Goal: Information Seeking & Learning: Find specific fact

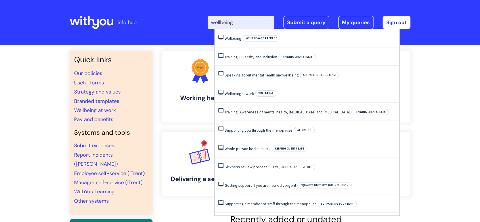
type input "wellbeing"
click button "Search" at bounding box center [0, 0] width 0 height 0
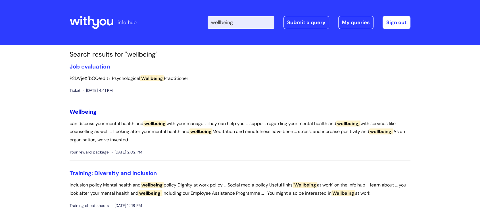
click at [87, 113] on span "Wellbeing" at bounding box center [83, 111] width 27 height 7
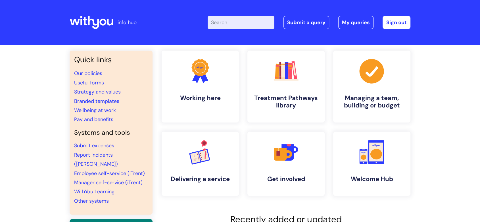
click at [238, 22] on input "Enter your search term here..." at bounding box center [241, 22] width 67 height 13
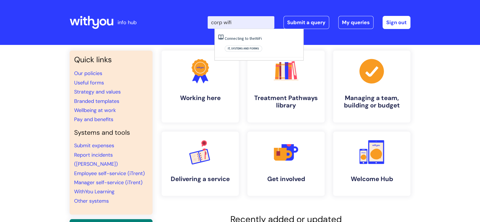
type input "corp wifi"
click button "Search" at bounding box center [0, 0] width 0 height 0
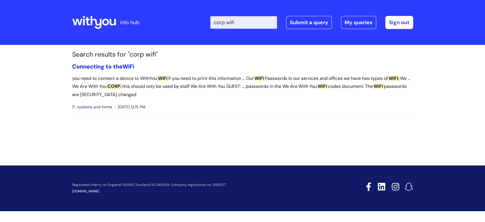
click at [112, 64] on link "Connecting to the WiFi" at bounding box center [103, 66] width 62 height 7
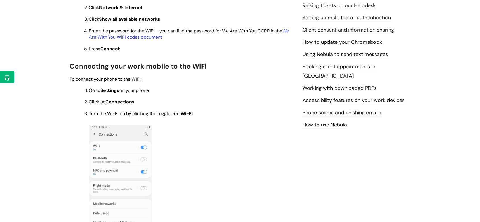
scroll to position [260, 0]
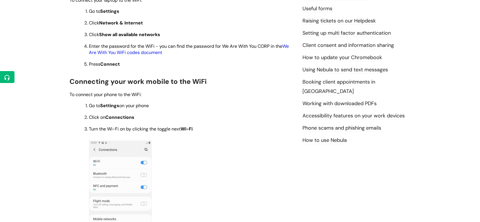
click at [289, 47] on link "We Are With You WiFi codes document" at bounding box center [189, 49] width 200 height 12
